Goal: Task Accomplishment & Management: Manage account settings

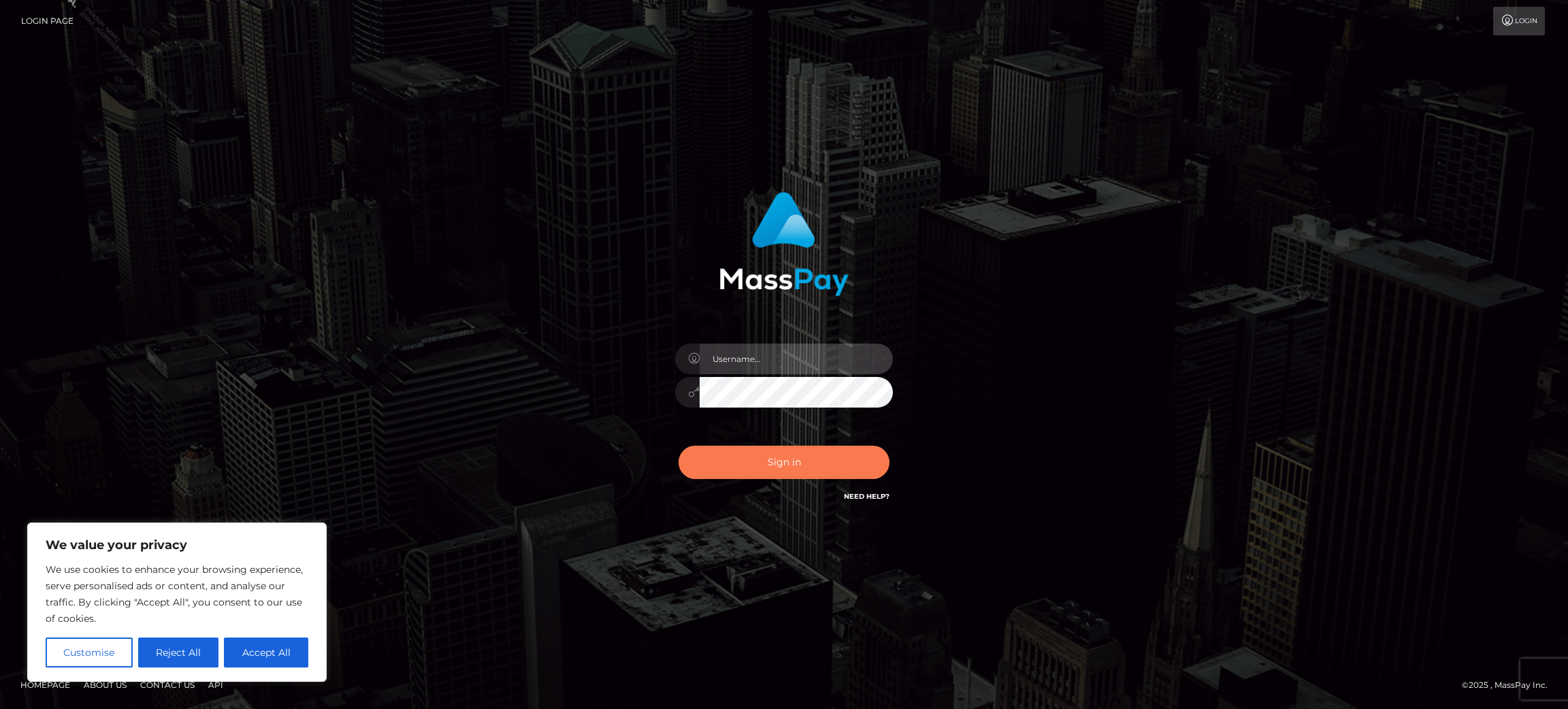
type input "Jasmine.ACE"
click at [775, 477] on button "Sign in" at bounding box center [784, 462] width 211 height 34
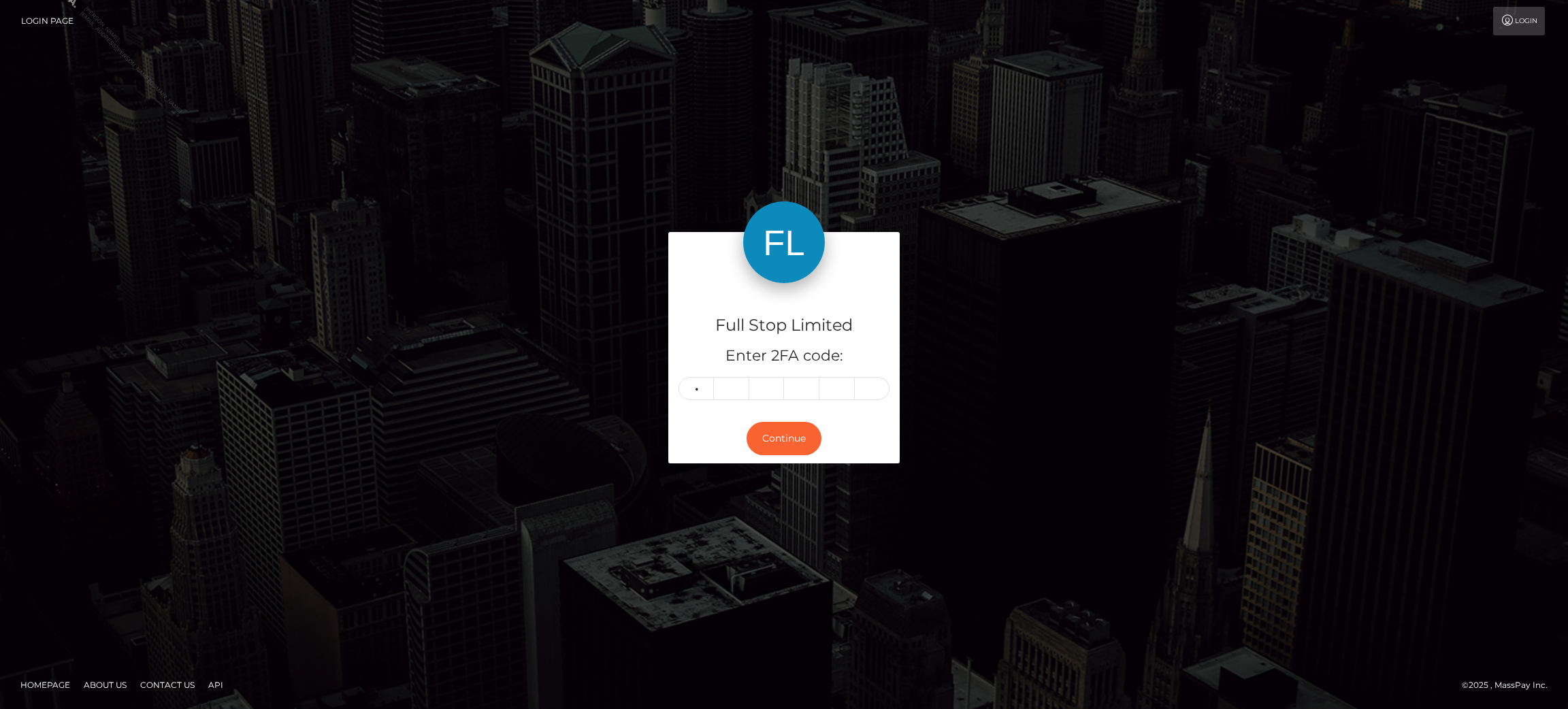
type input "5"
type input "6"
type input "5"
type input "0"
type input "6"
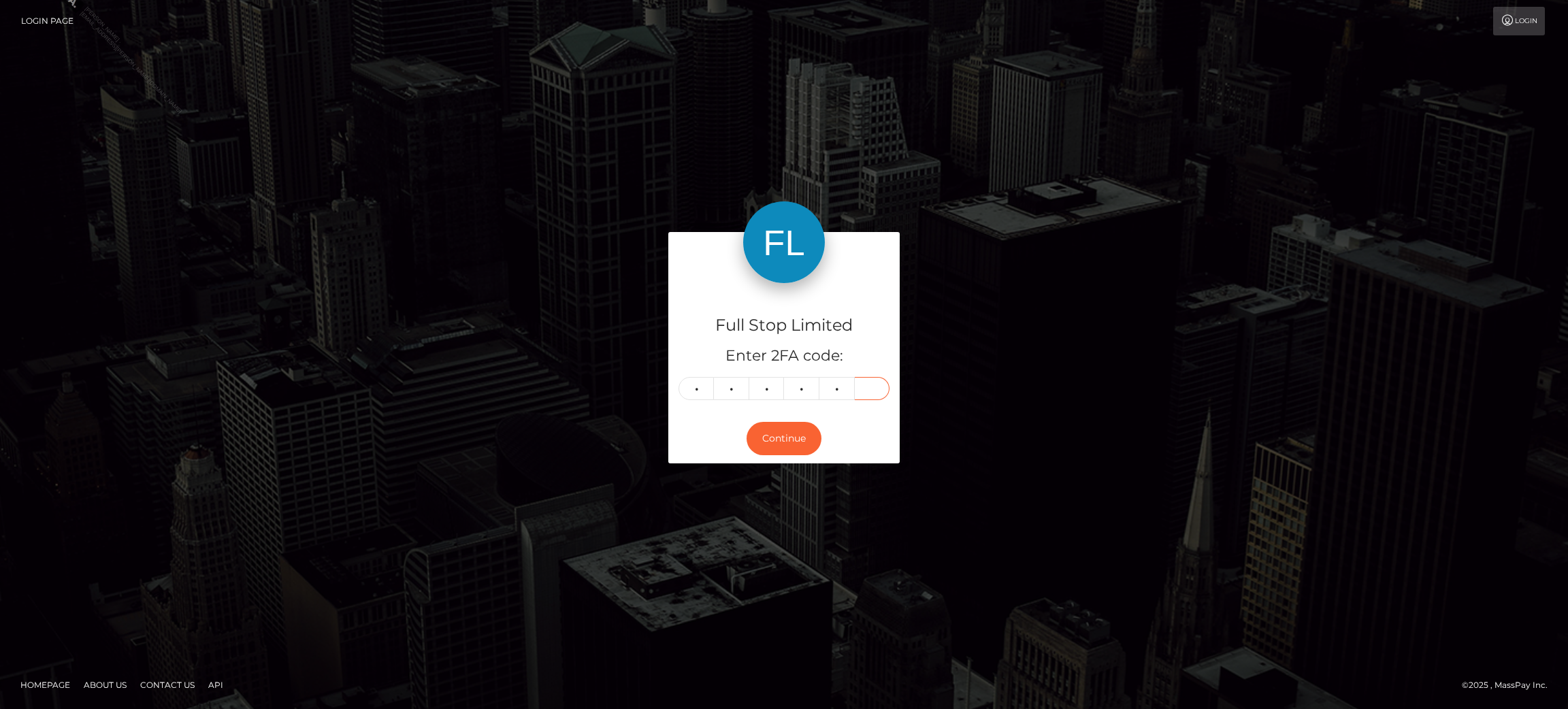
type input "7"
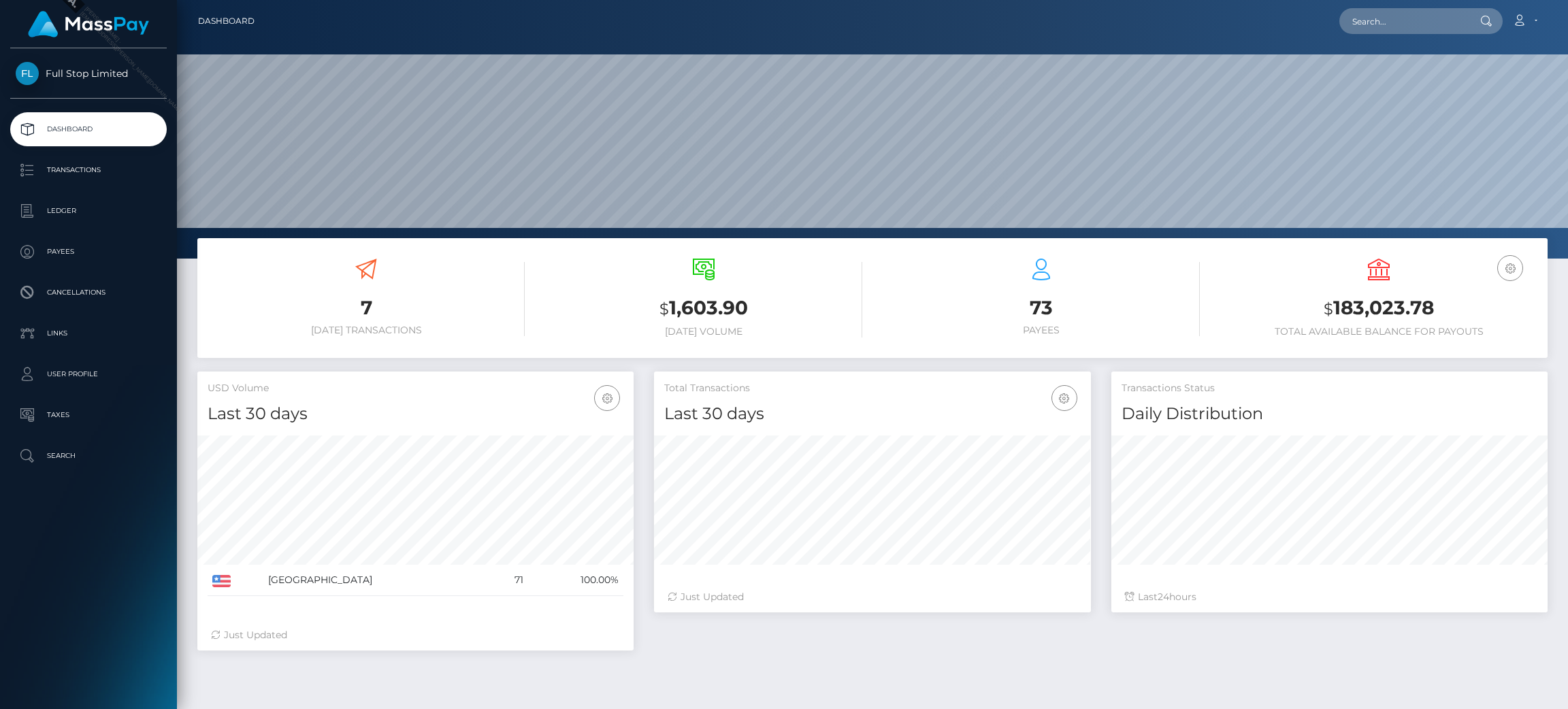
scroll to position [242, 436]
drag, startPoint x: 1436, startPoint y: 306, endPoint x: 1336, endPoint y: 316, distance: 100.5
click at [1336, 316] on h3 "$ 183,023.78" at bounding box center [1378, 308] width 317 height 28
copy h3 "183,023.78"
